Goal: Transaction & Acquisition: Purchase product/service

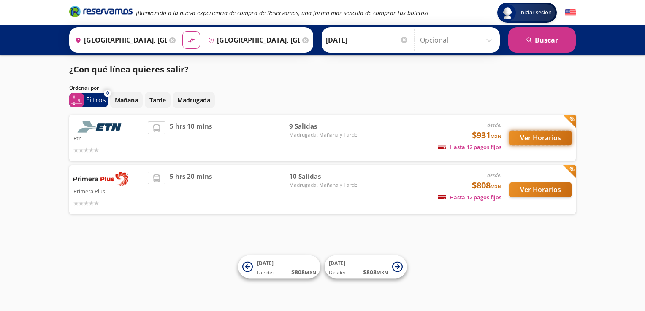
click at [524, 141] on button "Ver Horarios" at bounding box center [540, 138] width 62 height 15
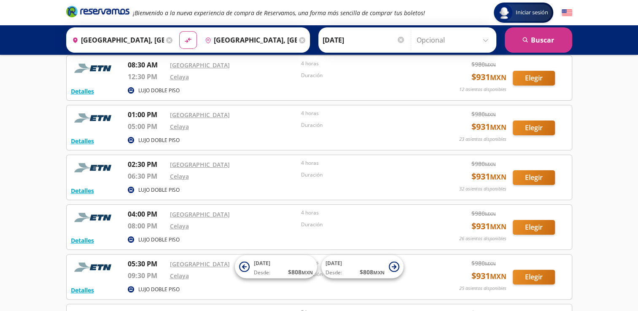
scroll to position [161, 0]
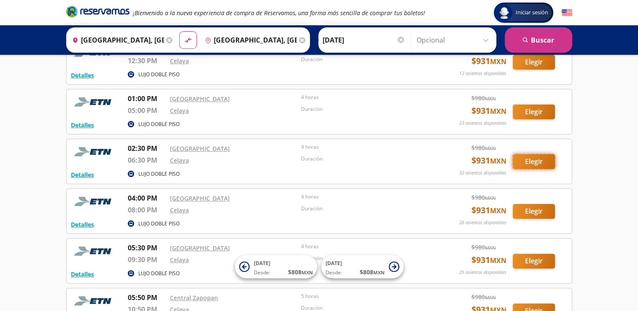
click at [525, 164] on button "Elegir" at bounding box center [534, 161] width 42 height 15
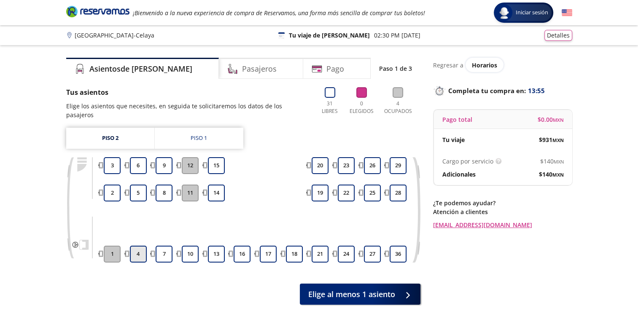
click at [138, 247] on button "4" at bounding box center [138, 254] width 17 height 17
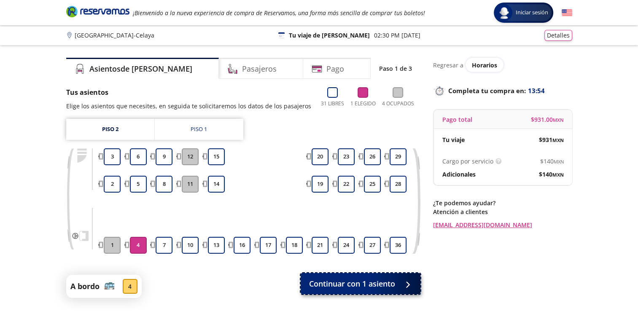
click at [370, 290] on button "Continuar con 1 asiento" at bounding box center [361, 283] width 120 height 21
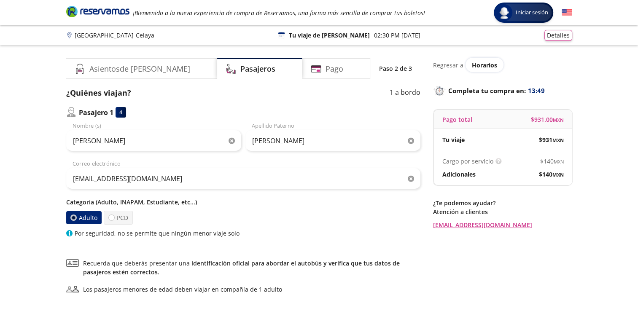
click at [231, 141] on icon "button" at bounding box center [232, 141] width 6 height 6
click at [413, 142] on icon "button" at bounding box center [411, 141] width 6 height 6
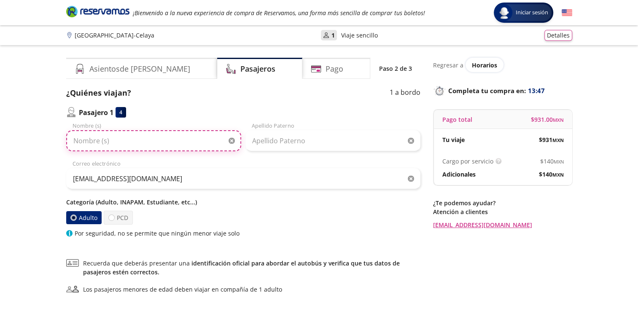
click at [137, 137] on input "Nombre (s)" at bounding box center [153, 140] width 175 height 21
type input "[PERSON_NAME]"
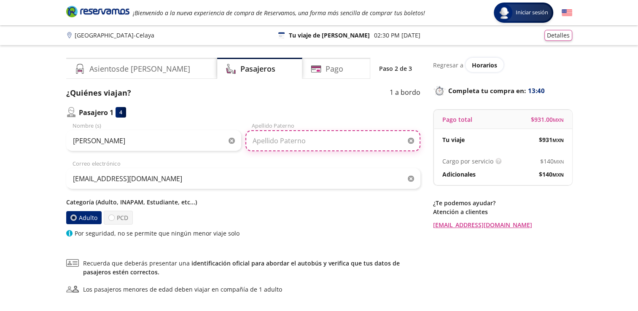
click at [297, 139] on input "Apellido Paterno" at bounding box center [333, 140] width 175 height 21
type input "[PERSON_NAME]"
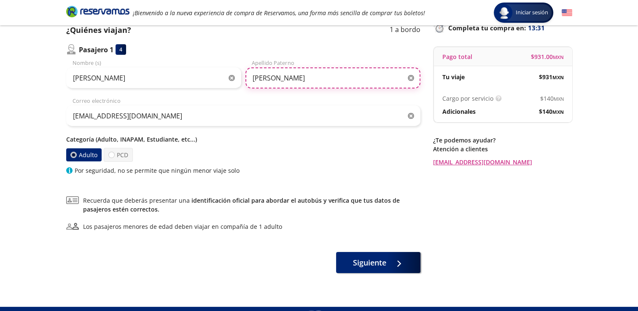
scroll to position [79, 0]
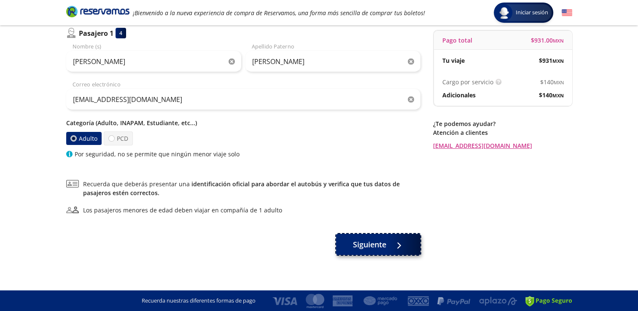
click at [405, 248] on icon at bounding box center [408, 246] width 6 height 6
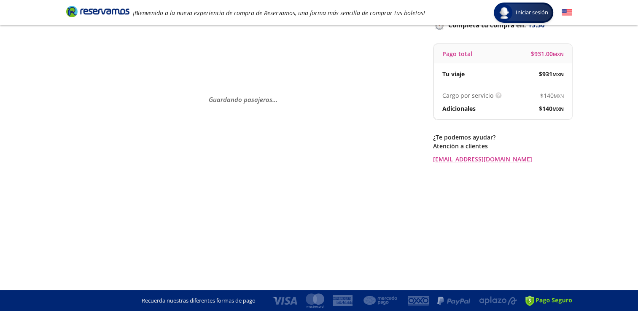
scroll to position [0, 0]
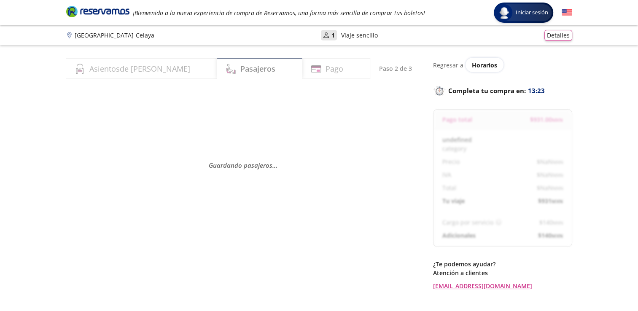
select select "MX"
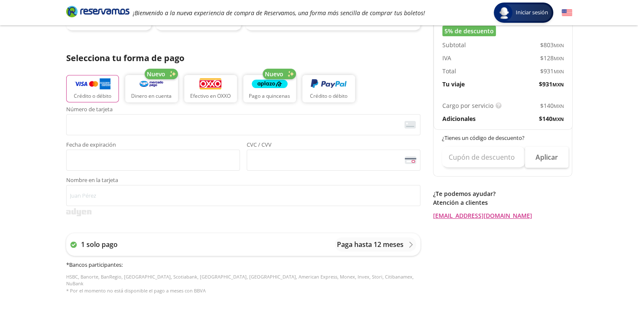
scroll to position [167, 0]
click at [294, 77] on div "Nuevo" at bounding box center [279, 73] width 33 height 11
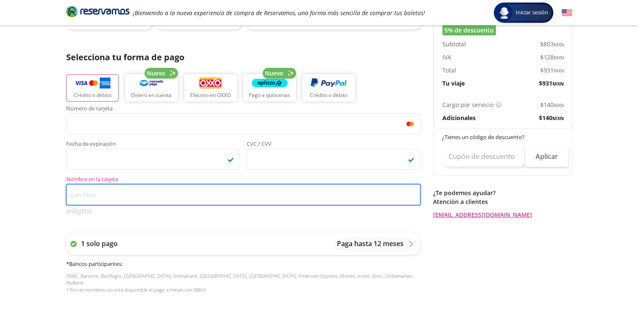
click at [100, 203] on input "Nombre en la tarjeta" at bounding box center [243, 194] width 354 height 21
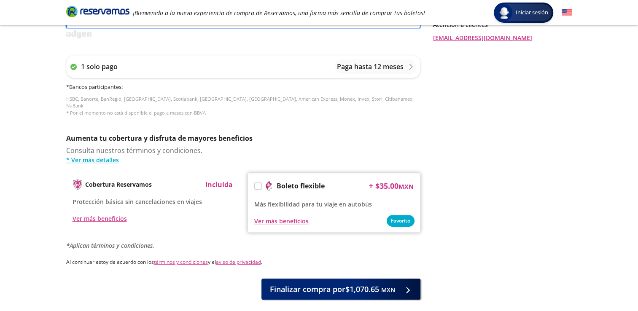
scroll to position [381, 0]
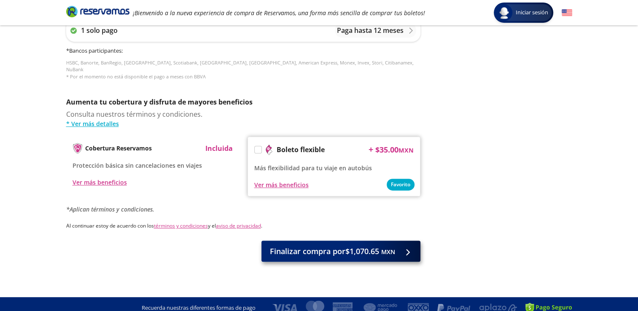
type input "electromecanica power industrial"
click at [350, 247] on span "Finalizar compra por $1,070.65 MXN" at bounding box center [332, 251] width 125 height 11
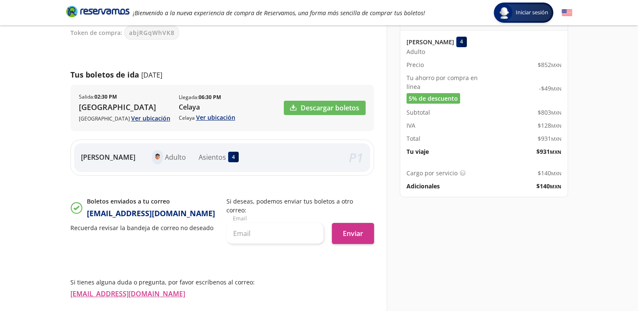
scroll to position [126, 0]
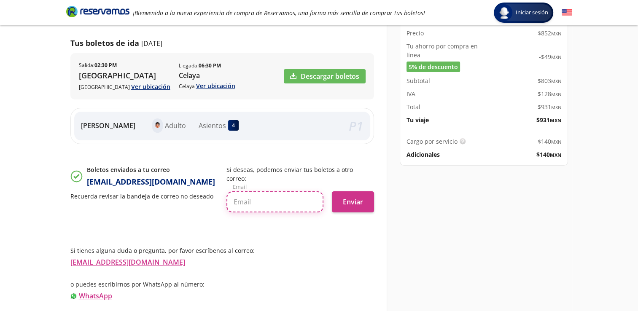
click at [265, 192] on input "text" at bounding box center [275, 202] width 97 height 21
type input "[EMAIL_ADDRESS][DOMAIN_NAME]"
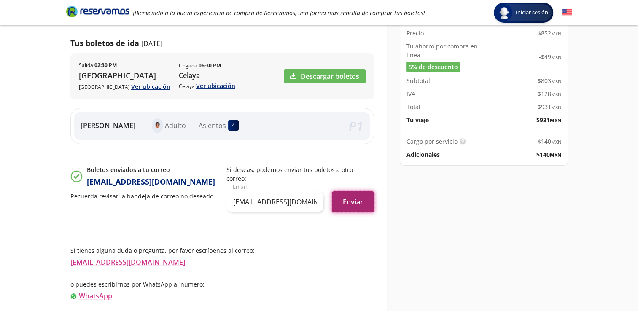
click at [354, 195] on button "Enviar" at bounding box center [353, 202] width 42 height 21
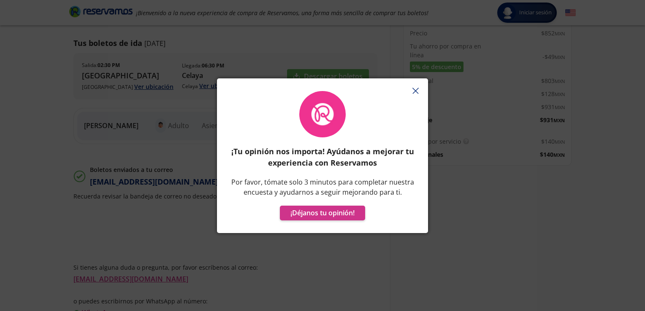
click at [409, 95] on button "button" at bounding box center [415, 91] width 13 height 13
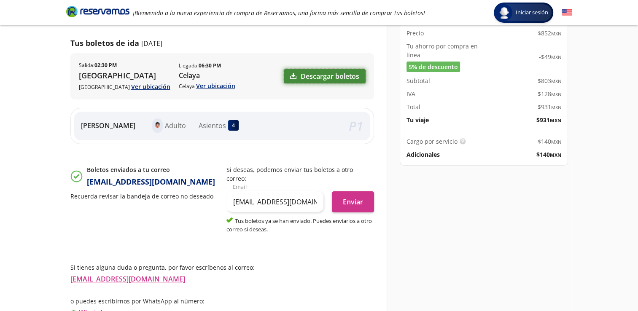
click at [332, 75] on link "Descargar boletos" at bounding box center [325, 76] width 82 height 14
